Goal: Information Seeking & Learning: Learn about a topic

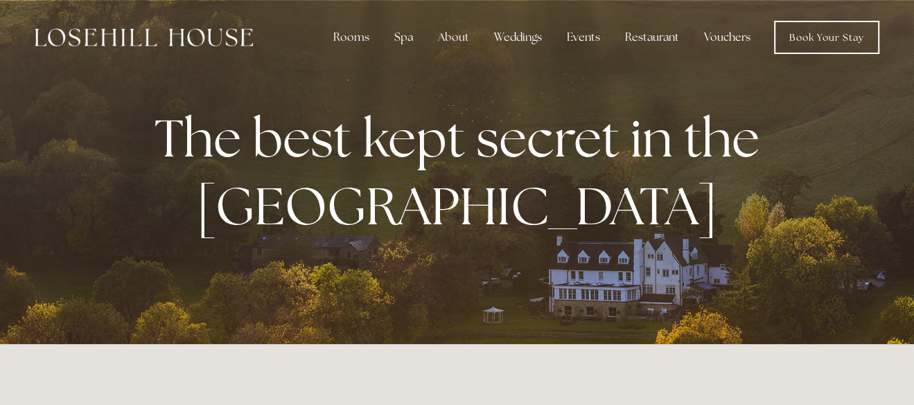
click at [724, 37] on link "Vouchers" at bounding box center [727, 38] width 69 height 28
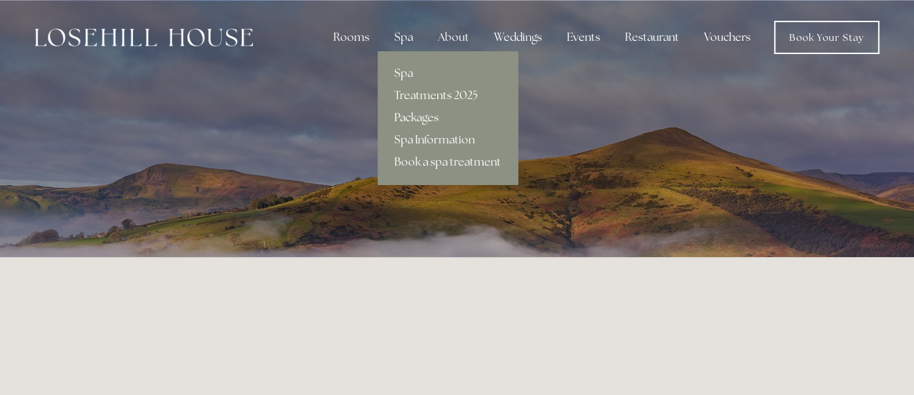
click at [418, 116] on link "Packages" at bounding box center [447, 118] width 140 height 22
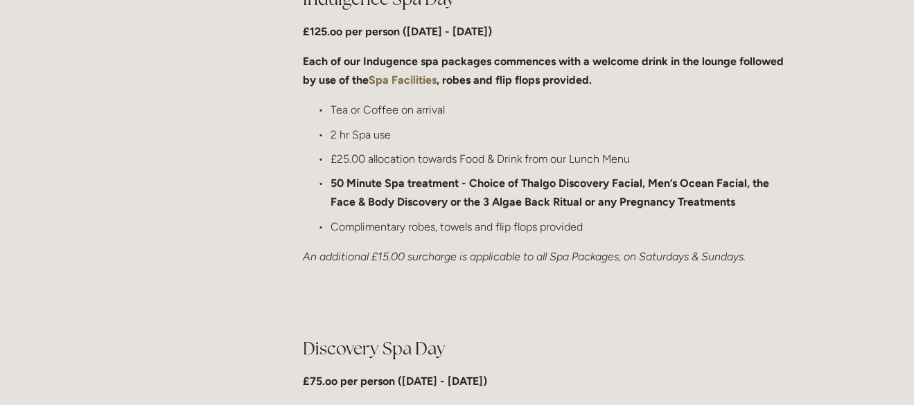
scroll to position [900, 0]
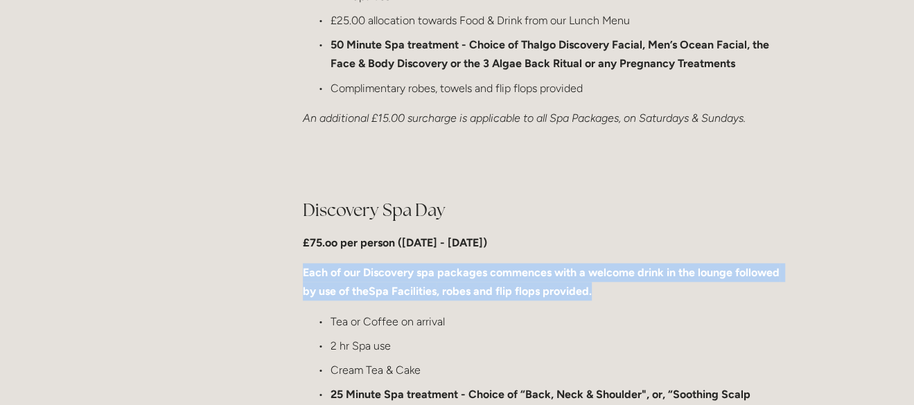
drag, startPoint x: 297, startPoint y: 265, endPoint x: 662, endPoint y: 286, distance: 365.6
click at [654, 284] on div "Discovery Spa Day £75.oo per person ([DATE] - [DATE]) Each of our Discovery spa…" at bounding box center [545, 337] width 509 height 303
click at [663, 286] on p "Each of our Discovery spa packages commences with a welcome drink in the lounge…" at bounding box center [546, 281] width 486 height 37
drag, startPoint x: 663, startPoint y: 286, endPoint x: 576, endPoint y: 233, distance: 101.9
click at [576, 233] on div "Discovery Spa Day £75.oo per person (Monday - Friday) Each of our Discovery spa…" at bounding box center [546, 337] width 486 height 279
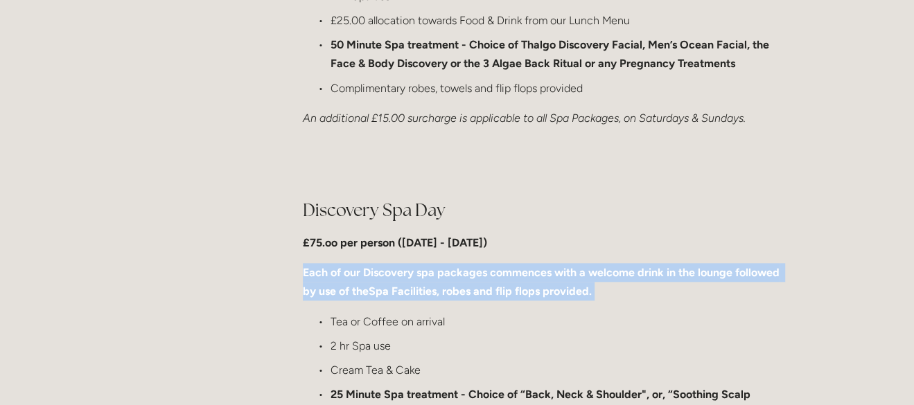
click at [680, 269] on strong "Each of our Discovery spa packages commences with a welcome drink in the lounge…" at bounding box center [542, 282] width 479 height 32
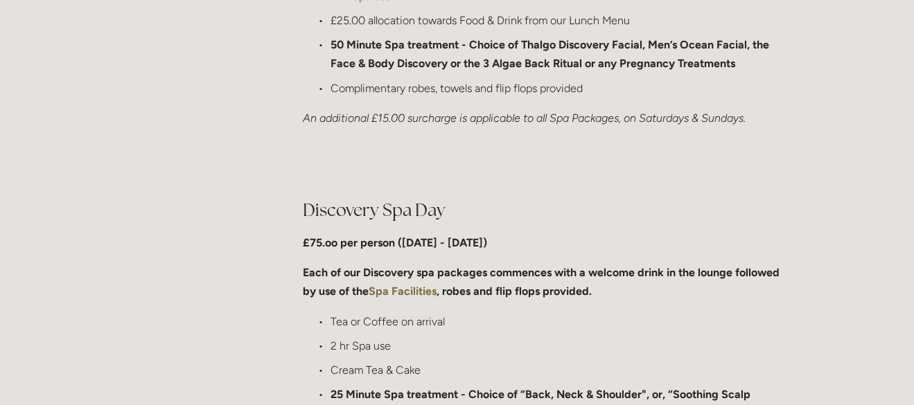
drag, startPoint x: 639, startPoint y: 289, endPoint x: 628, endPoint y: 253, distance: 36.8
click at [630, 256] on div "Discovery Spa Day £75.oo per person (Monday - Friday) Each of our Discovery spa…" at bounding box center [546, 337] width 486 height 279
click at [628, 253] on div "Discovery Spa Day £75.oo per person (Monday - Friday) Each of our Discovery spa…" at bounding box center [546, 337] width 486 height 279
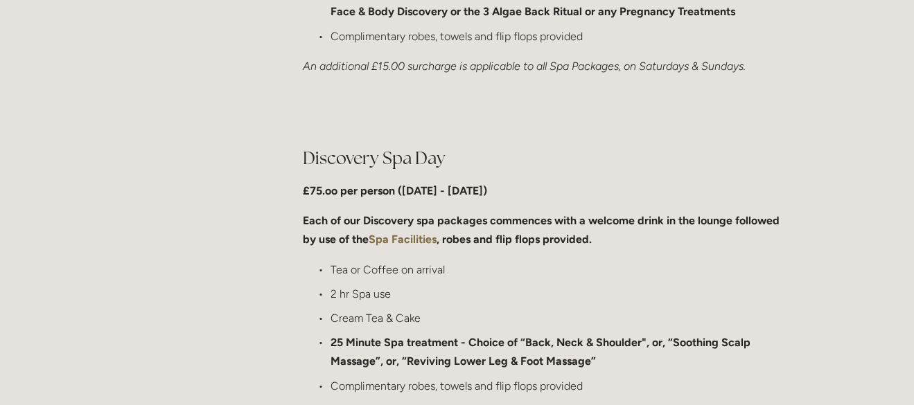
scroll to position [1039, 0]
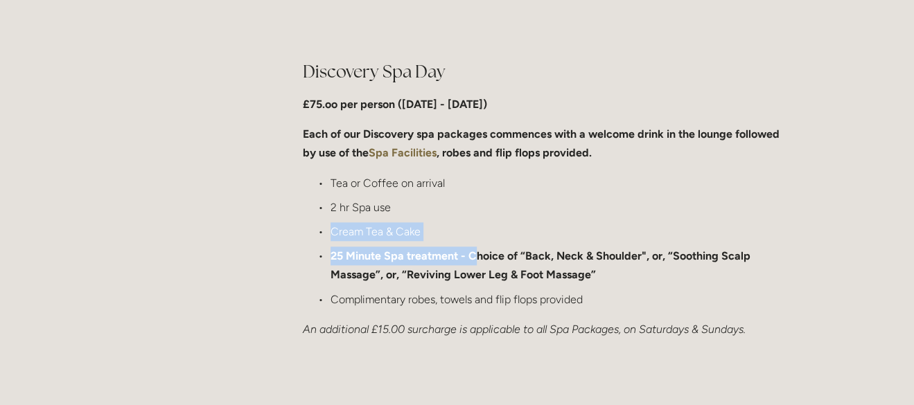
drag, startPoint x: 318, startPoint y: 231, endPoint x: 477, endPoint y: 259, distance: 161.7
click at [477, 259] on ul "Tea or Coffee on arrival 2 hr Spa use Cream Tea & Cake 25 Minute Spa treatment …" at bounding box center [546, 241] width 486 height 135
click at [477, 259] on strong "25 Minute Spa treatment - Choice of “Back, Neck & Shoulder", or, “Soothing Scal…" at bounding box center [541, 265] width 422 height 32
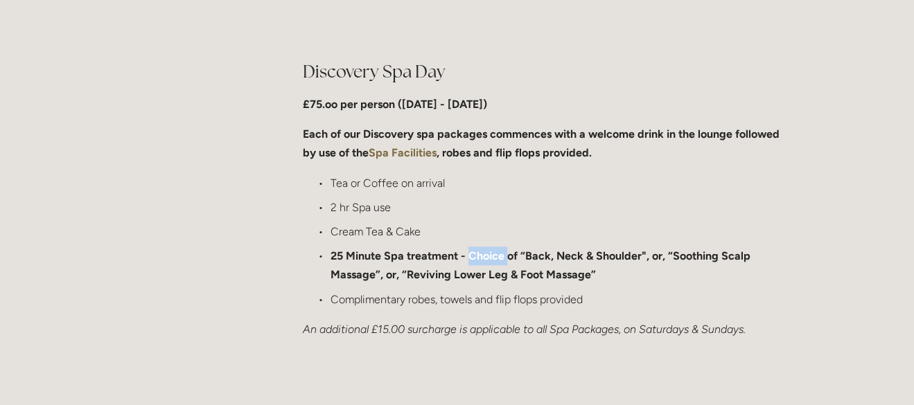
click at [477, 259] on strong "25 Minute Spa treatment - Choice of “Back, Neck & Shoulder", or, “Soothing Scal…" at bounding box center [541, 265] width 422 height 32
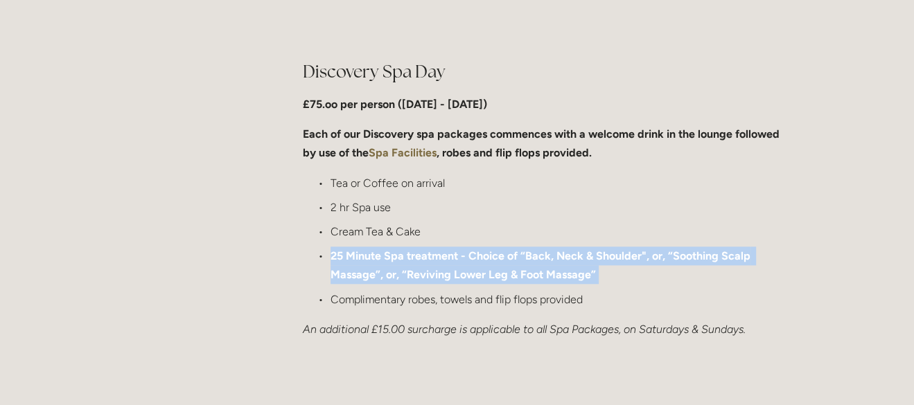
click at [477, 259] on strong "25 Minute Spa treatment - Choice of “Back, Neck & Shoulder", or, “Soothing Scal…" at bounding box center [541, 265] width 422 height 32
click at [531, 283] on p "25 Minute Spa treatment - Choice of “Back, Neck & Shoulder", or, “Soothing Scal…" at bounding box center [559, 265] width 458 height 37
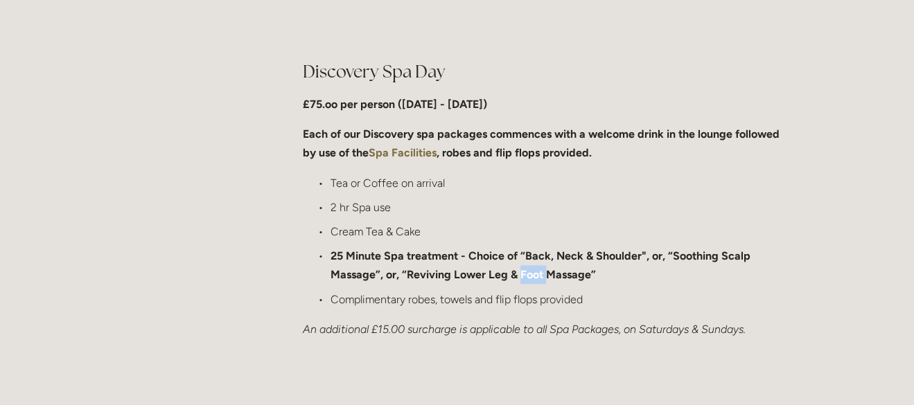
click at [531, 283] on p "25 Minute Spa treatment - Choice of “Back, Neck & Shoulder", or, “Soothing Scal…" at bounding box center [559, 265] width 458 height 37
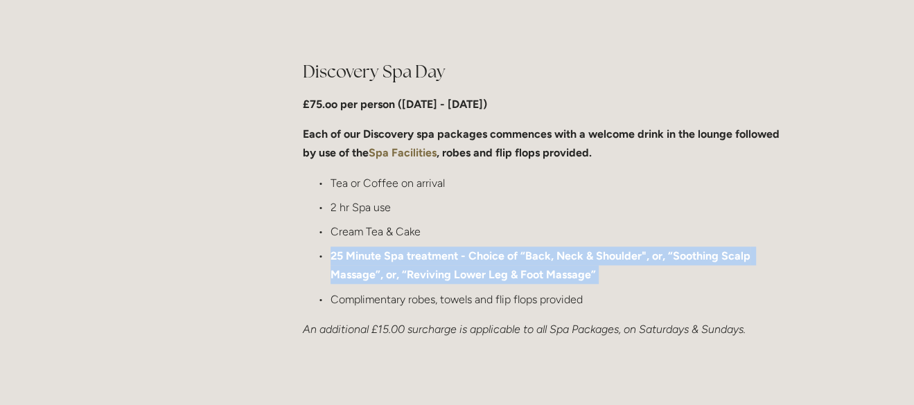
click at [531, 283] on p "25 Minute Spa treatment - Choice of “Back, Neck & Shoulder", or, “Soothing Scal…" at bounding box center [559, 265] width 458 height 37
click at [497, 257] on strong "25 Minute Spa treatment - Choice of “Back, Neck & Shoulder", or, “Soothing Scal…" at bounding box center [541, 265] width 422 height 32
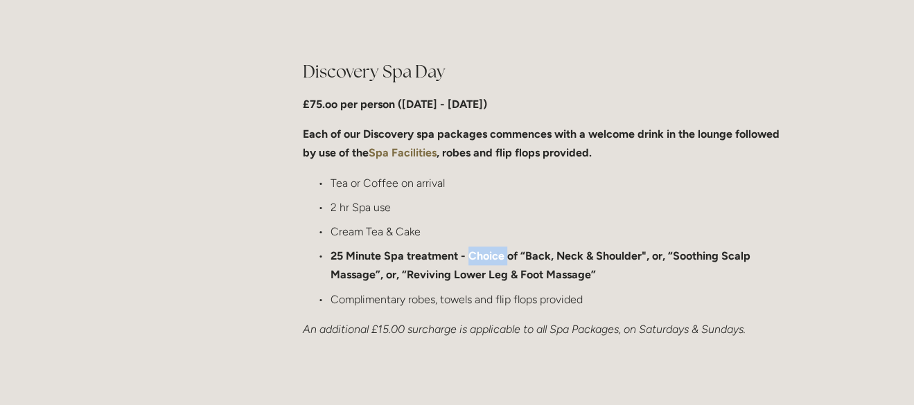
click at [497, 257] on strong "25 Minute Spa treatment - Choice of “Back, Neck & Shoulder", or, “Soothing Scal…" at bounding box center [541, 265] width 422 height 32
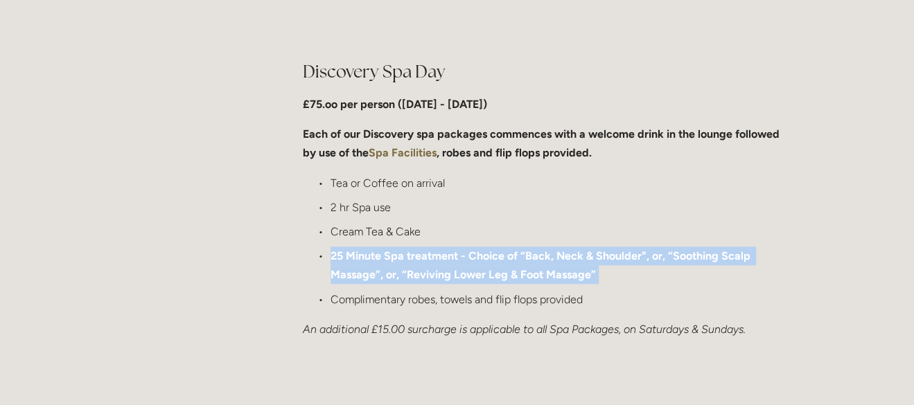
click at [497, 257] on strong "25 Minute Spa treatment - Choice of “Back, Neck & Shoulder", or, “Soothing Scal…" at bounding box center [541, 265] width 422 height 32
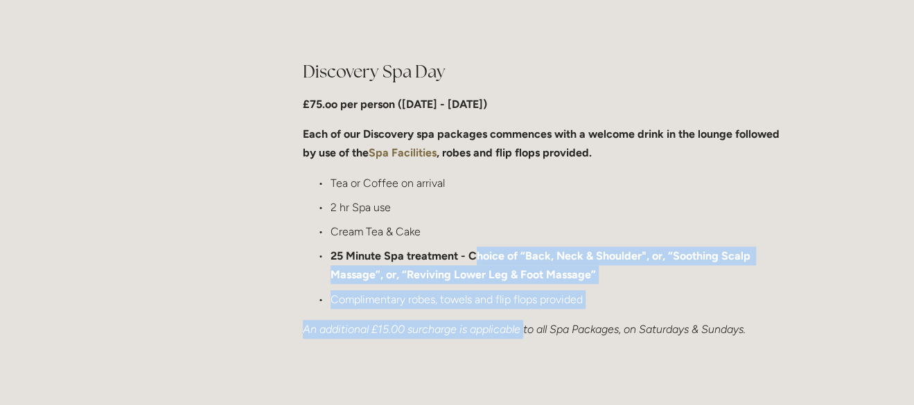
drag, startPoint x: 524, startPoint y: 312, endPoint x: 472, endPoint y: 256, distance: 77.4
click at [472, 256] on div "Discovery Spa Day £75.oo per person (Monday - Friday) Each of our Discovery spa…" at bounding box center [546, 199] width 486 height 279
click at [472, 256] on strong "25 Minute Spa treatment - Choice of “Back, Neck & Shoulder", or, “Soothing Scal…" at bounding box center [541, 265] width 422 height 32
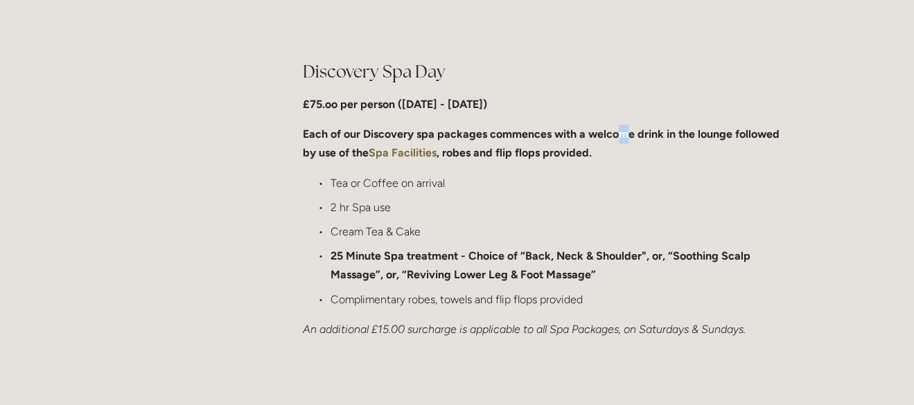
drag, startPoint x: 623, startPoint y: 141, endPoint x: 632, endPoint y: 151, distance: 14.2
click at [632, 150] on p "Each of our Discovery spa packages commences with a welcome drink in the lounge…" at bounding box center [546, 143] width 486 height 37
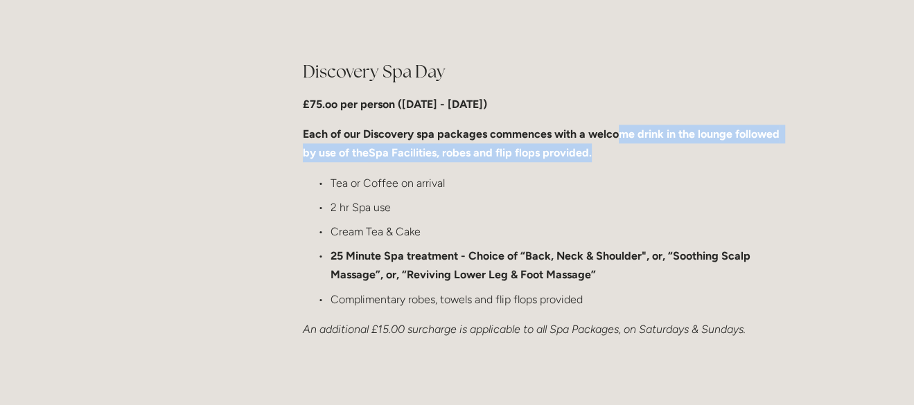
click at [632, 151] on p "Each of our Discovery spa packages commences with a welcome drink in the lounge…" at bounding box center [546, 143] width 486 height 37
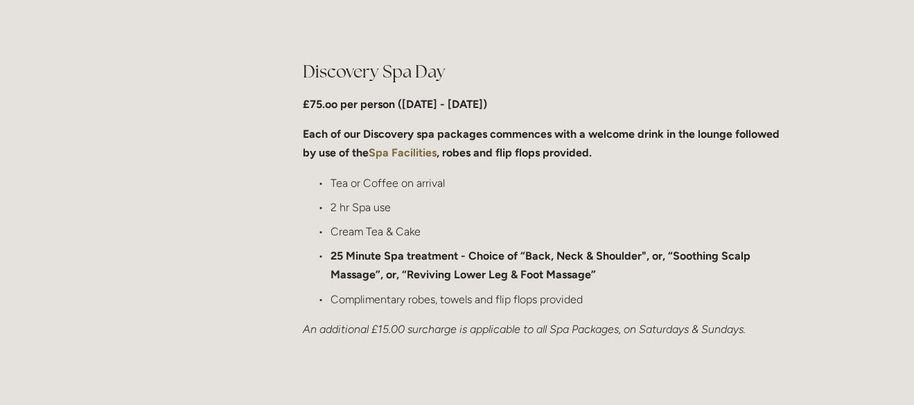
click at [632, 149] on p "Each of our Discovery spa packages commences with a welcome drink in the lounge…" at bounding box center [546, 143] width 486 height 37
click at [632, 148] on p "Each of our Discovery spa packages commences with a welcome drink in the lounge…" at bounding box center [546, 143] width 486 height 37
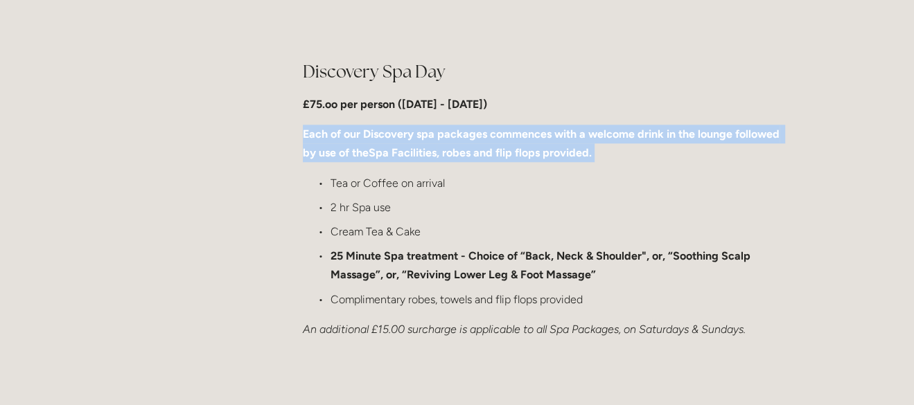
click at [632, 148] on p "Each of our Discovery spa packages commences with a welcome drink in the lounge…" at bounding box center [546, 143] width 486 height 37
click at [620, 154] on p "Each of our Discovery spa packages commences with a welcome drink in the lounge…" at bounding box center [546, 143] width 486 height 37
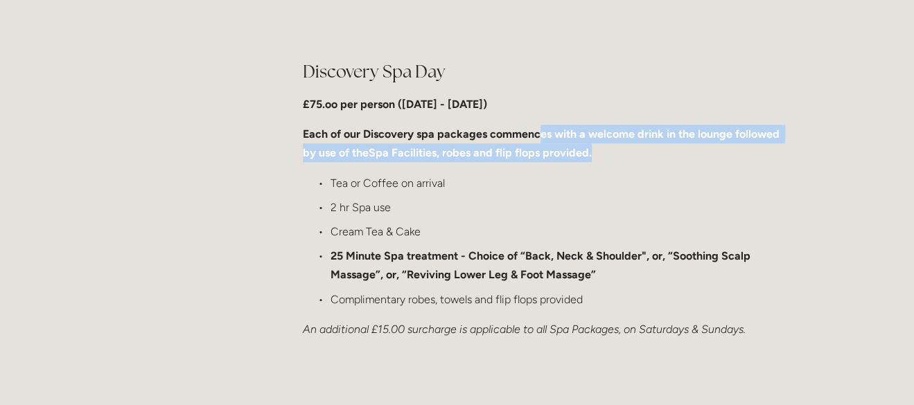
drag, startPoint x: 535, startPoint y: 125, endPoint x: 647, endPoint y: 161, distance: 118.1
click at [646, 161] on p "Each of our Discovery spa packages commences with a welcome drink in the lounge…" at bounding box center [546, 143] width 486 height 37
click at [647, 161] on p "Each of our Discovery spa packages commences with a welcome drink in the lounge…" at bounding box center [546, 143] width 486 height 37
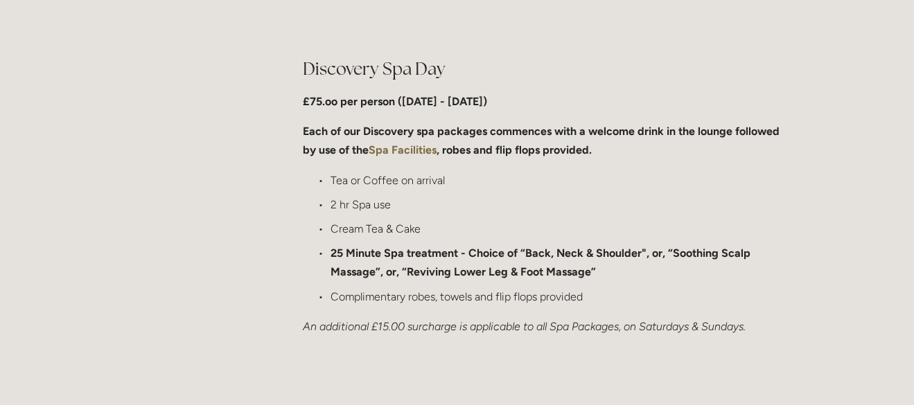
scroll to position [1107, 0]
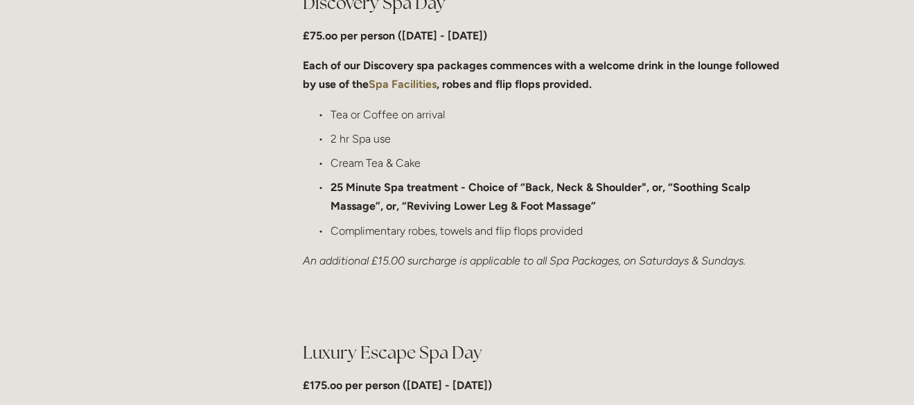
click at [400, 229] on p "Complimentary robes, towels and flip flops provided" at bounding box center [559, 231] width 458 height 19
click at [404, 202] on strong "25 Minute Spa treatment - Choice of “Back, Neck & Shoulder", or, “Soothing Scal…" at bounding box center [541, 197] width 422 height 32
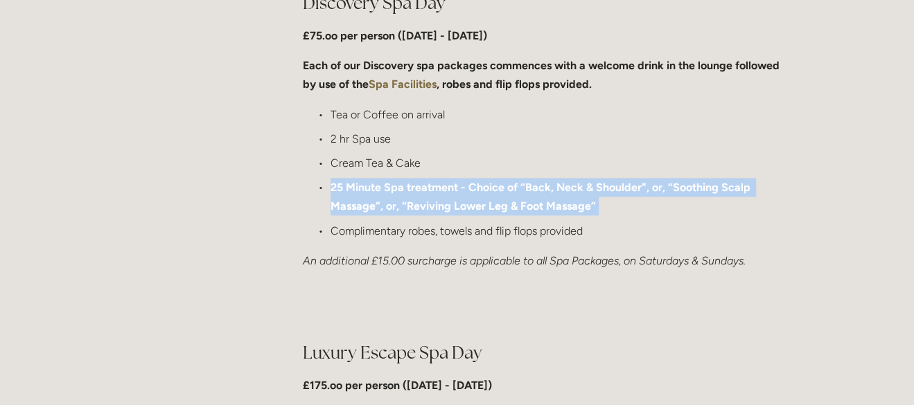
click at [404, 202] on strong "25 Minute Spa treatment - Choice of “Back, Neck & Shoulder", or, “Soothing Scal…" at bounding box center [541, 197] width 422 height 32
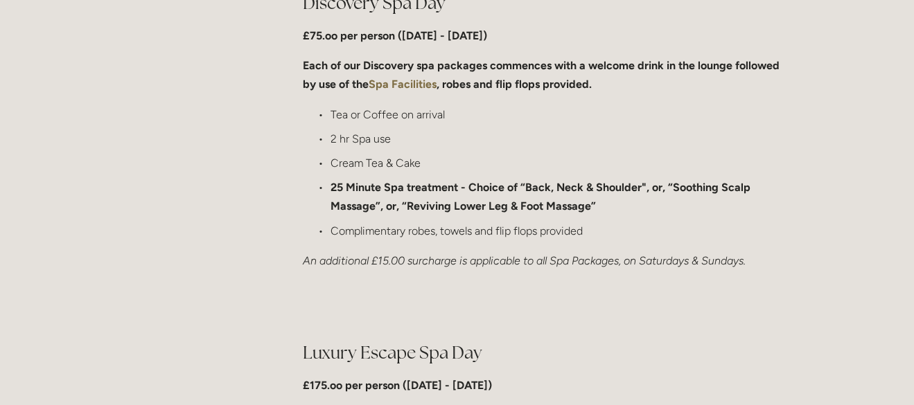
click at [411, 229] on p "Complimentary robes, towels and flip flops provided" at bounding box center [559, 231] width 458 height 19
click at [419, 269] on div "Discovery Spa Day £75.oo per person (Monday - Friday) Each of our Discovery spa…" at bounding box center [545, 130] width 509 height 303
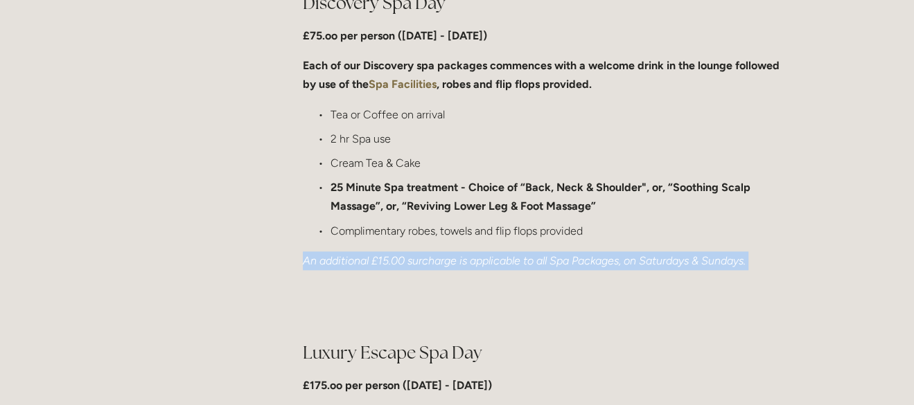
click at [418, 269] on div "Discovery Spa Day £75.oo per person (Monday - Friday) Each of our Discovery spa…" at bounding box center [545, 130] width 509 height 303
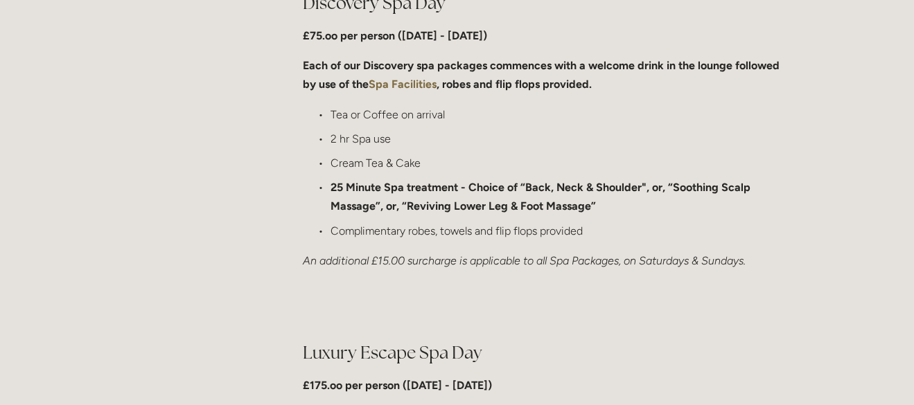
click at [423, 224] on p "Complimentary robes, towels and flip flops provided" at bounding box center [559, 231] width 458 height 19
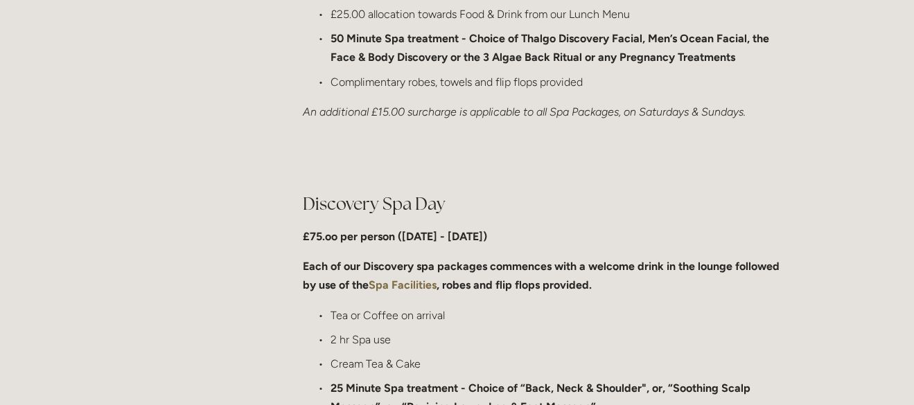
scroll to position [1039, 0]
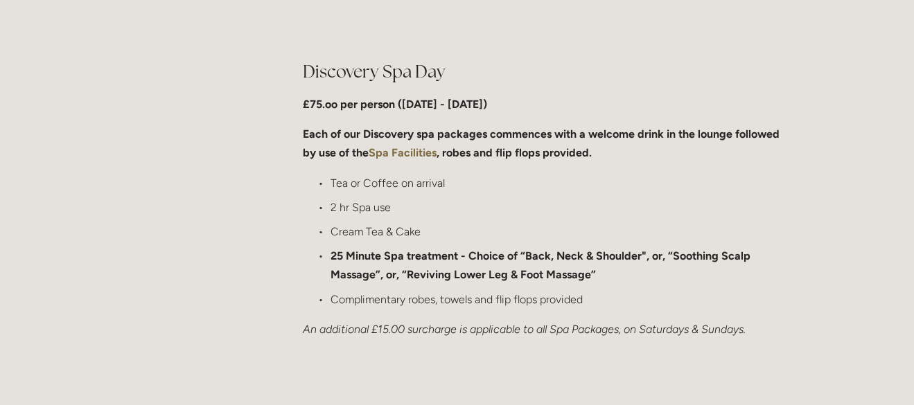
click at [387, 152] on strong "Spa Facilities" at bounding box center [402, 152] width 68 height 13
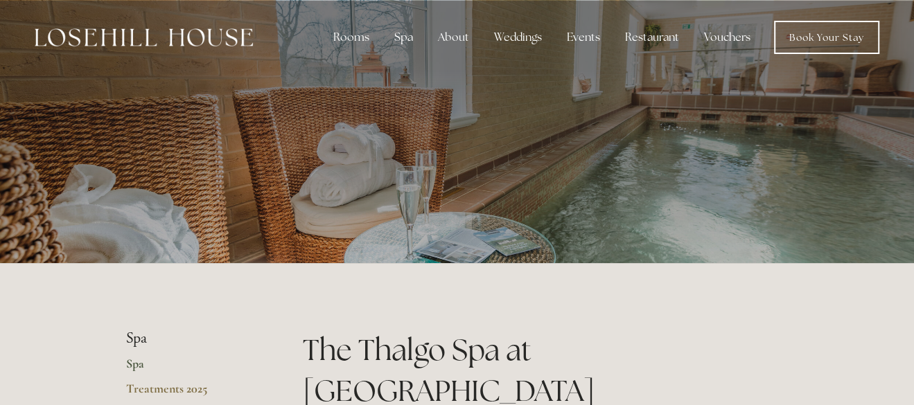
click at [726, 37] on link "Vouchers" at bounding box center [727, 38] width 69 height 28
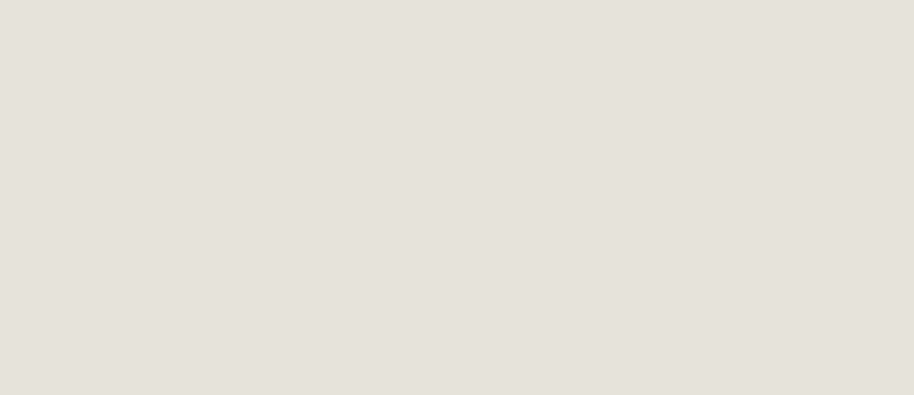
scroll to position [402, 0]
